Goal: Information Seeking & Learning: Learn about a topic

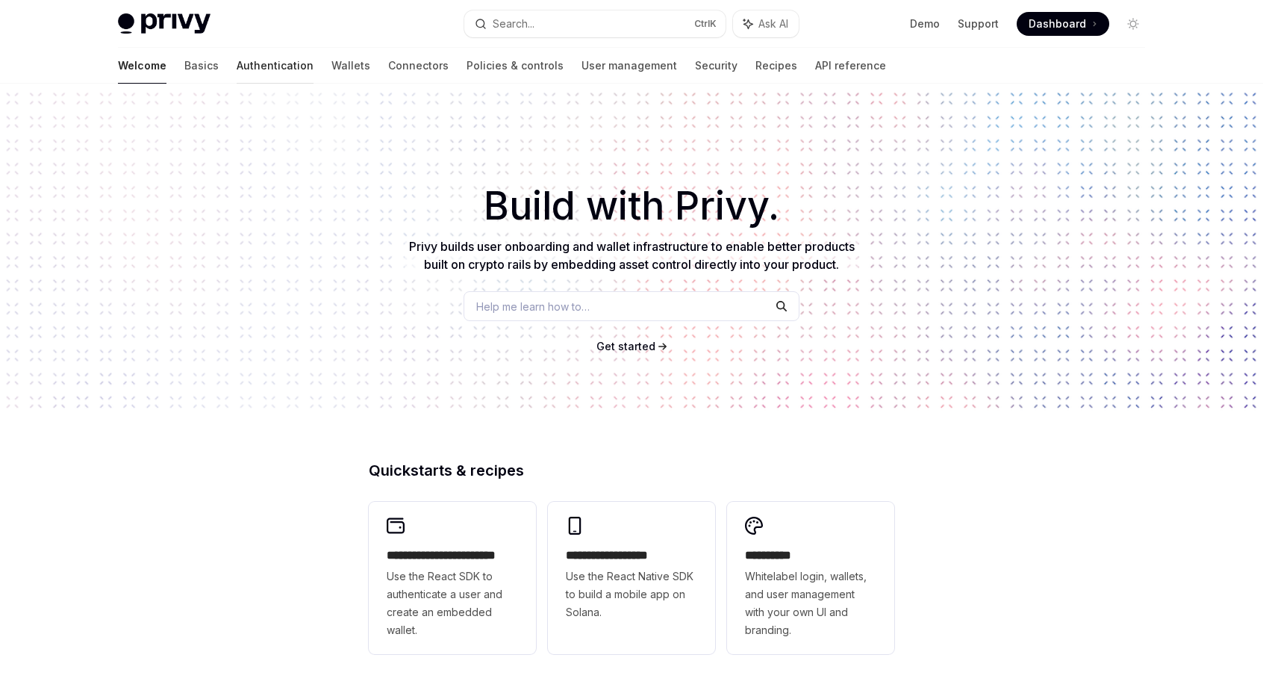
click at [237, 69] on link "Authentication" at bounding box center [275, 66] width 77 height 36
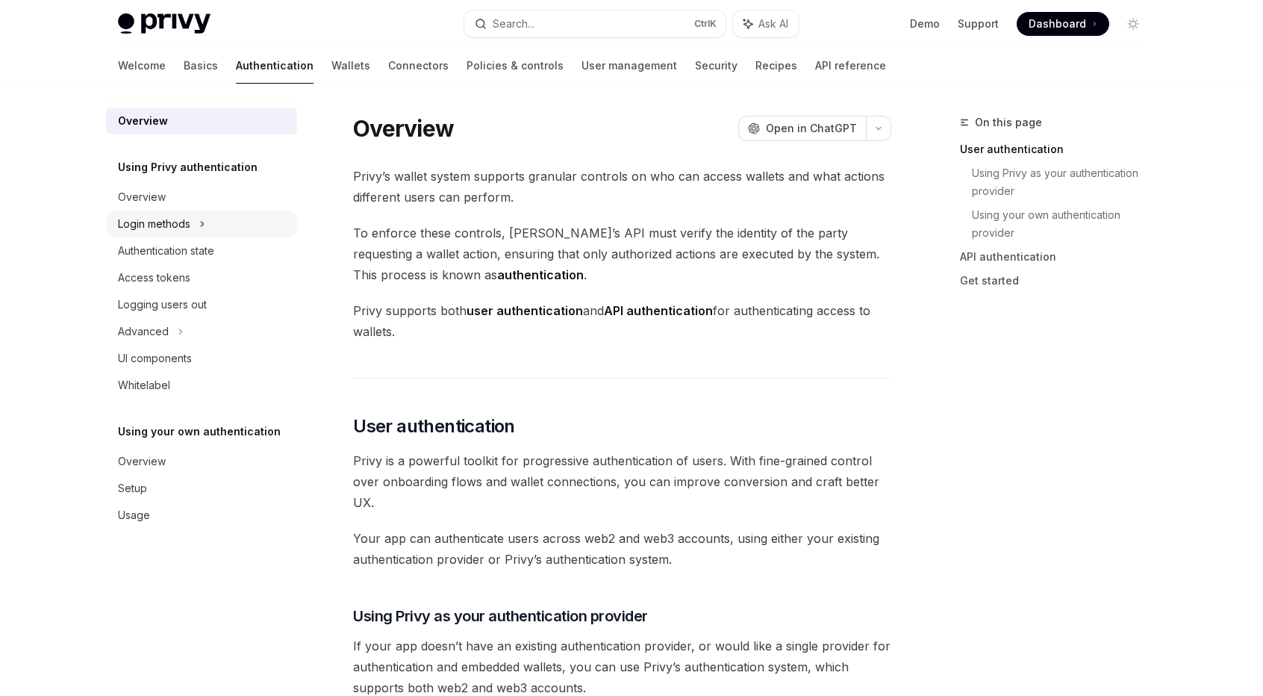
click at [193, 234] on div "Login methods" at bounding box center [201, 224] width 191 height 27
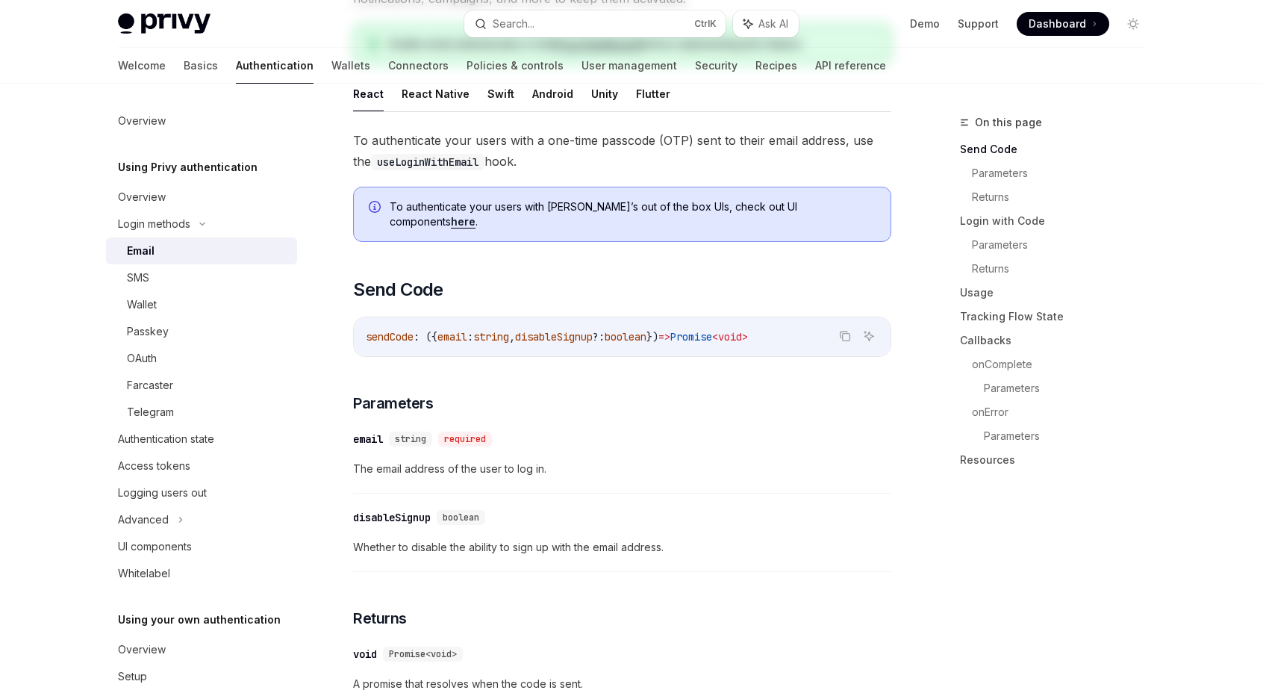
scroll to position [299, 0]
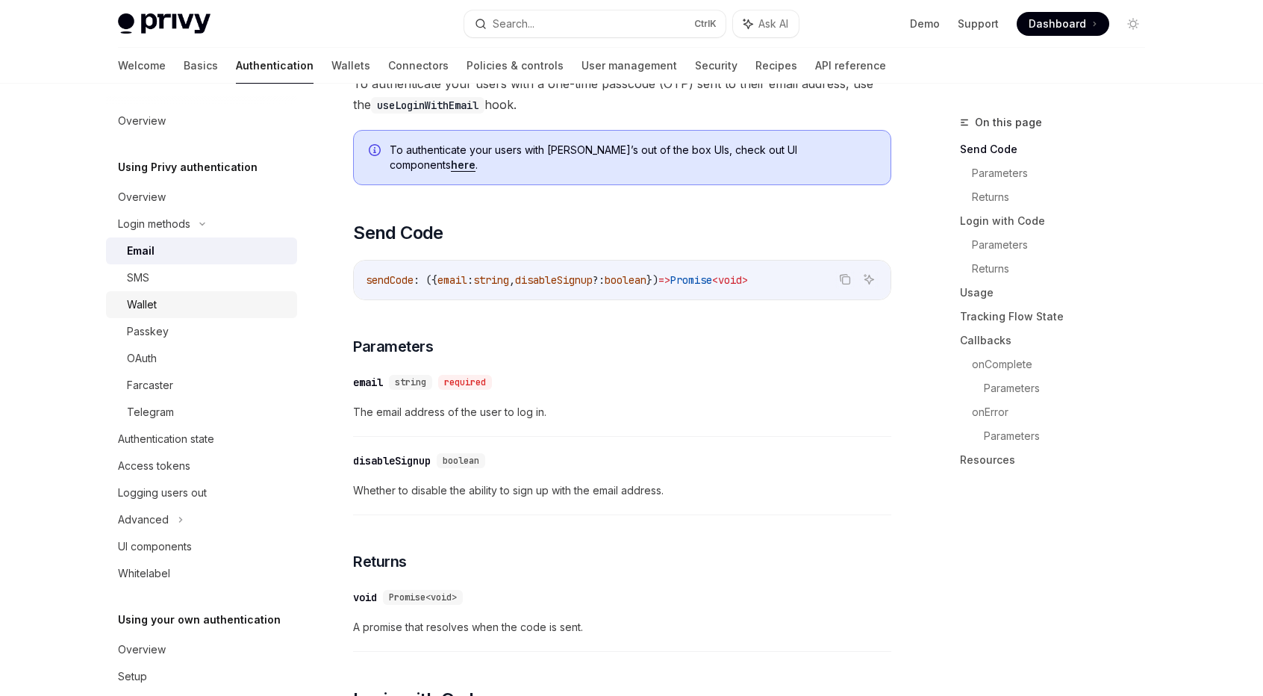
click at [223, 304] on div "Wallet" at bounding box center [207, 305] width 161 height 18
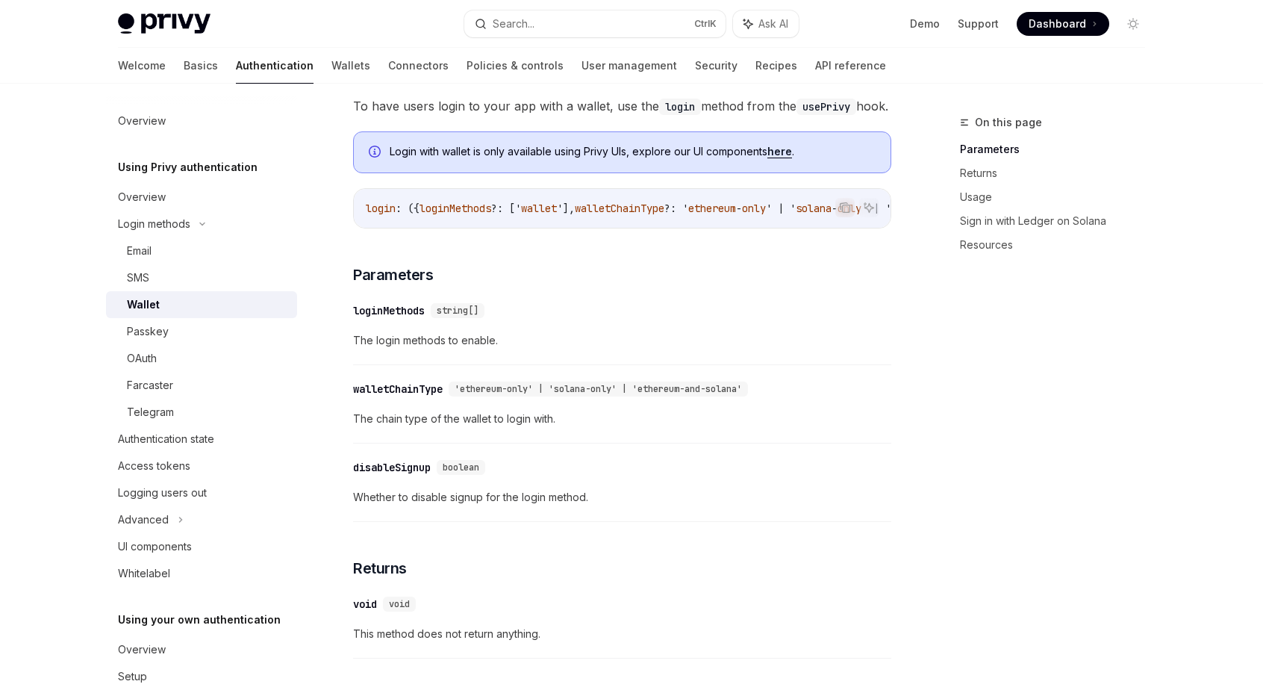
scroll to position [51, 0]
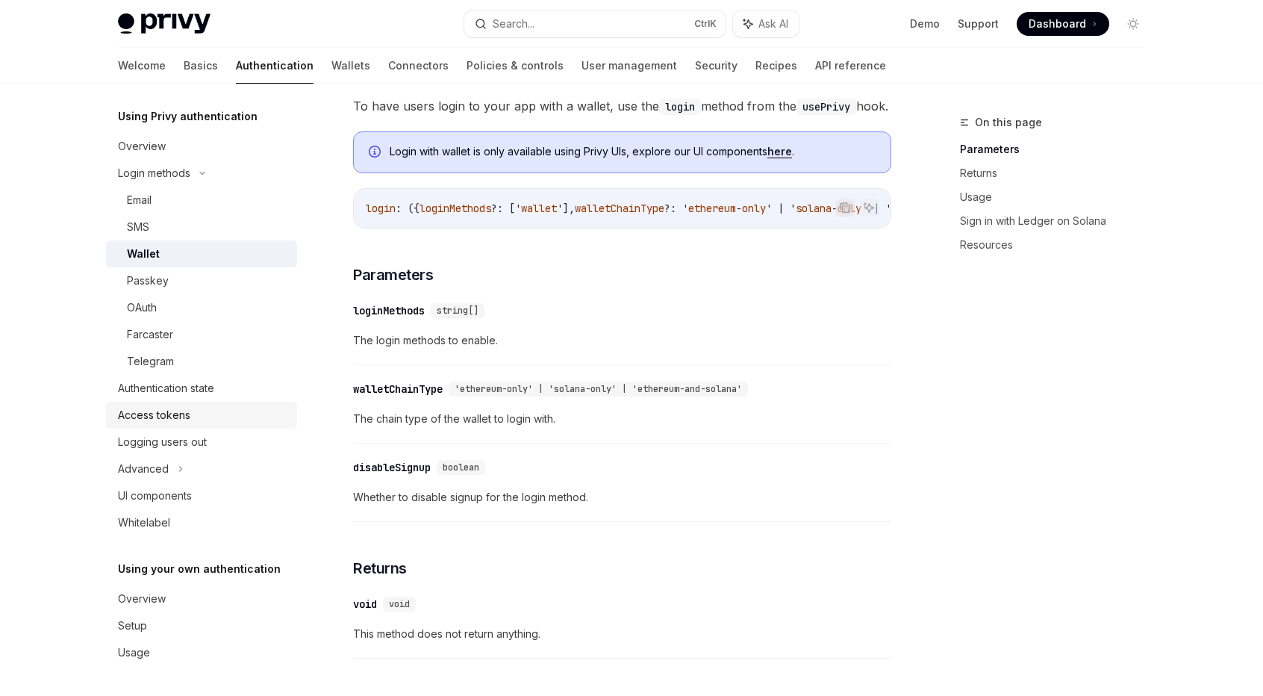
click at [200, 418] on div "Access tokens" at bounding box center [203, 415] width 170 height 18
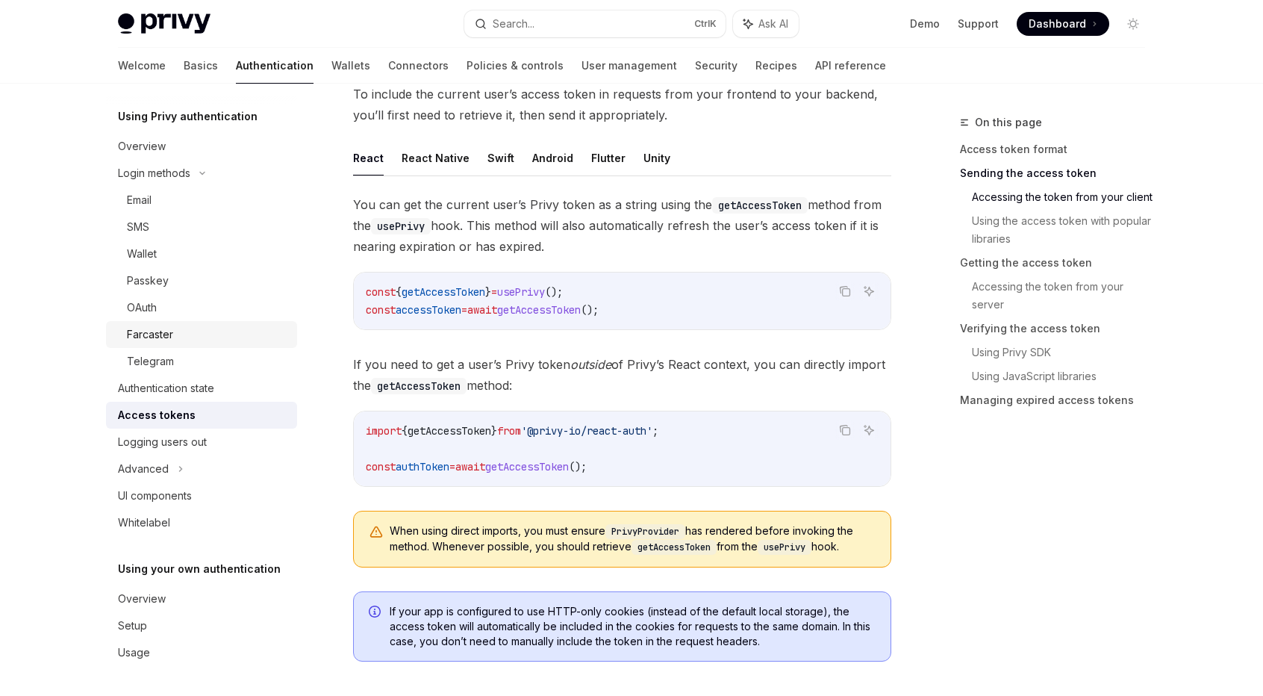
scroll to position [747, 0]
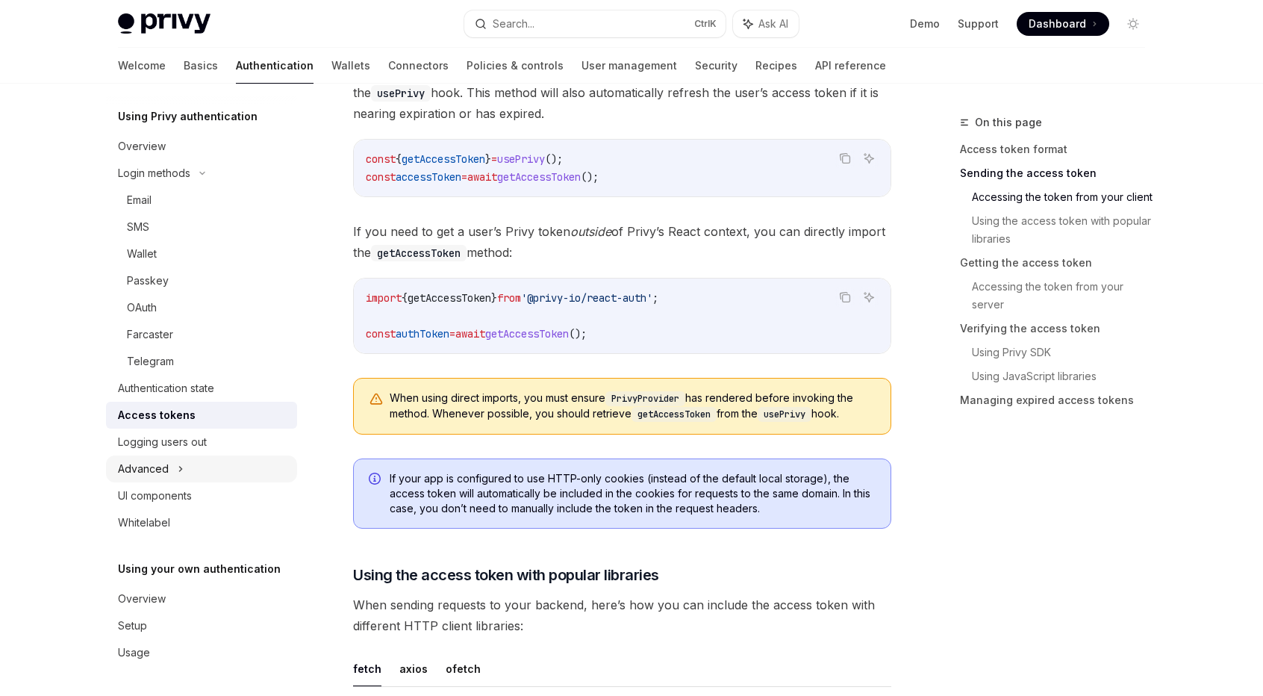
click at [172, 472] on div "Advanced" at bounding box center [201, 468] width 191 height 27
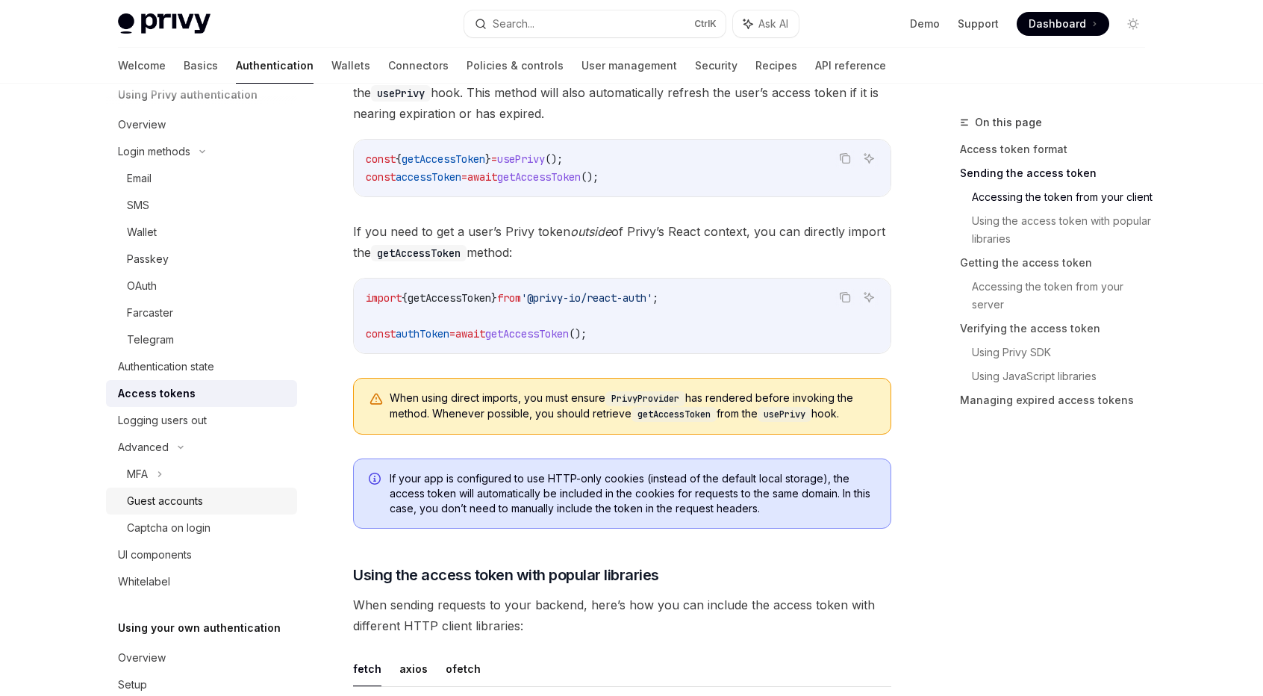
scroll to position [125, 0]
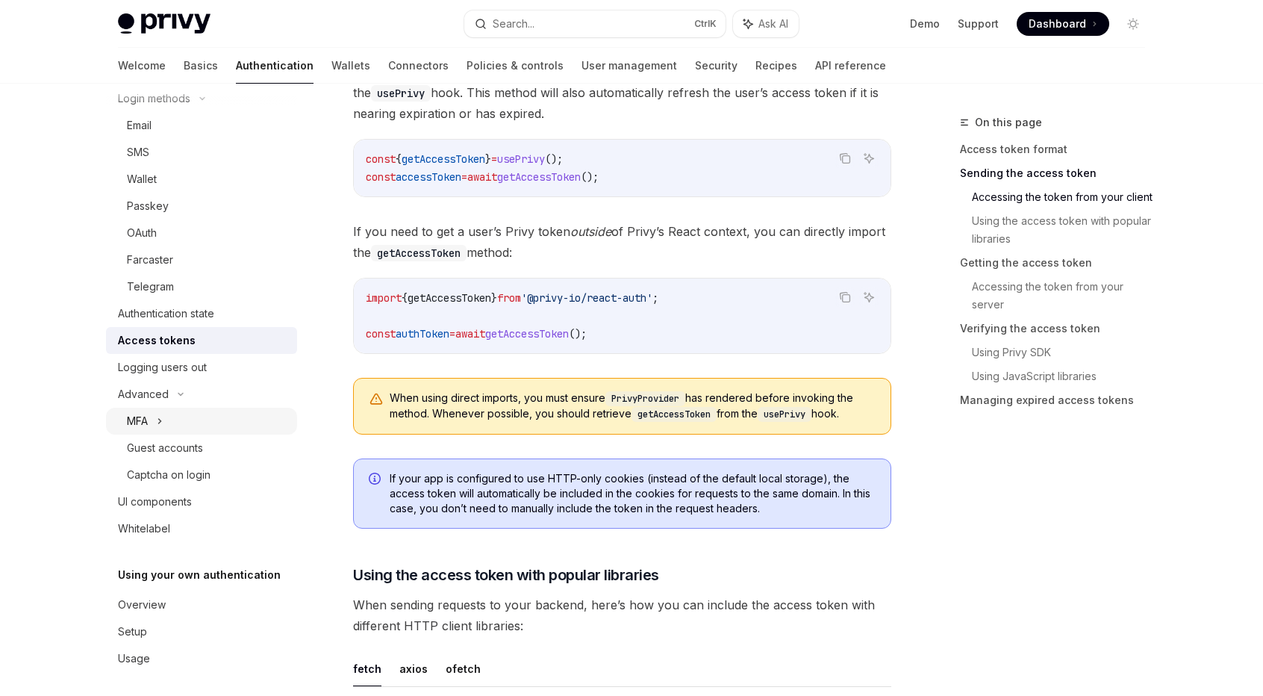
click at [178, 425] on div "MFA" at bounding box center [201, 421] width 191 height 27
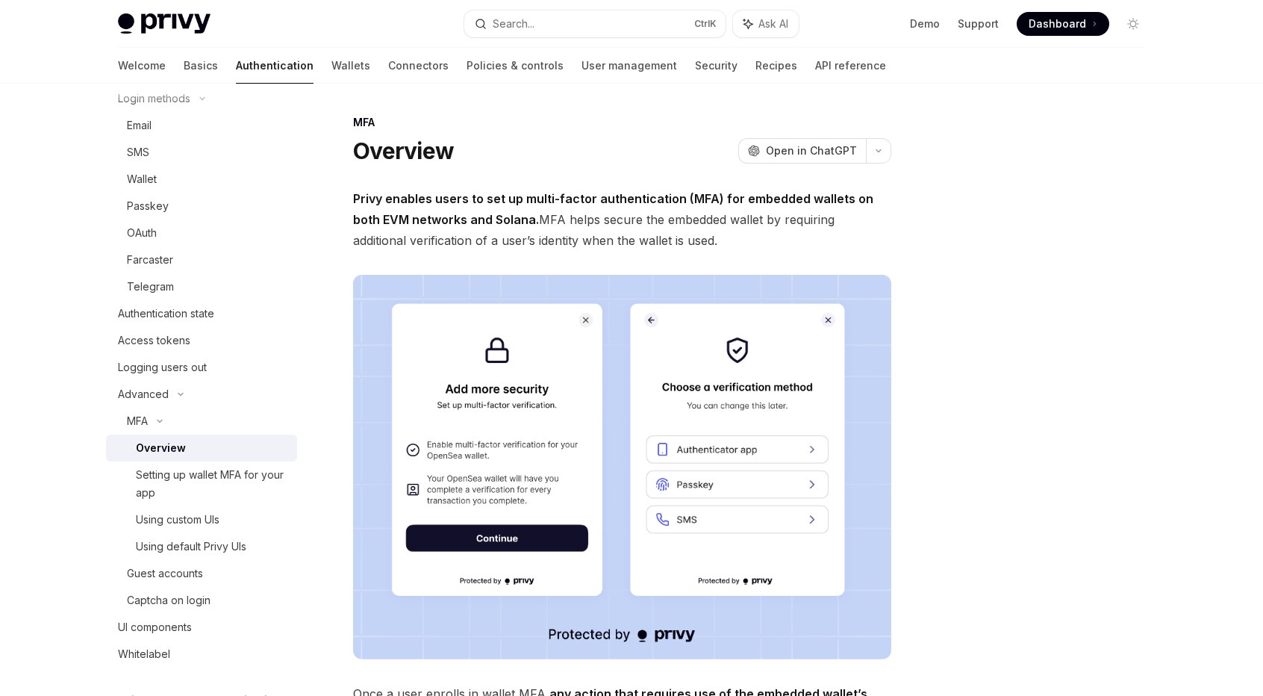
click at [203, 455] on div "Overview" at bounding box center [212, 448] width 152 height 18
type textarea "*"
